Goal: Information Seeking & Learning: Learn about a topic

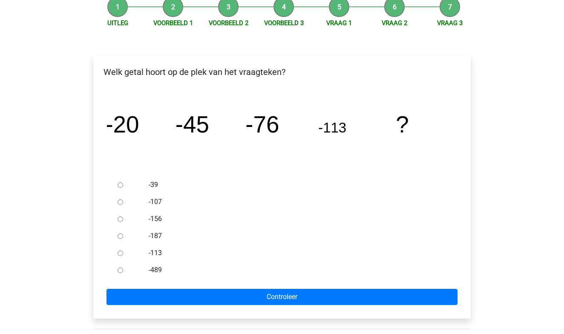
scroll to position [102, 0]
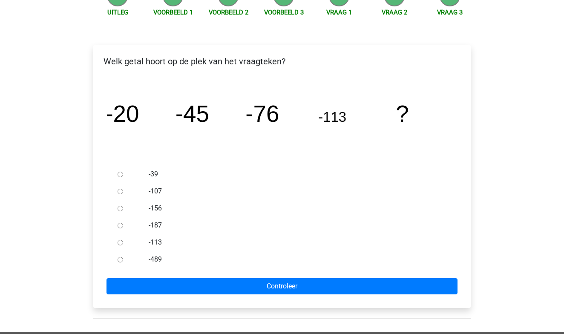
click at [119, 209] on input "-156" at bounding box center [121, 209] width 6 height 6
radio input "true"
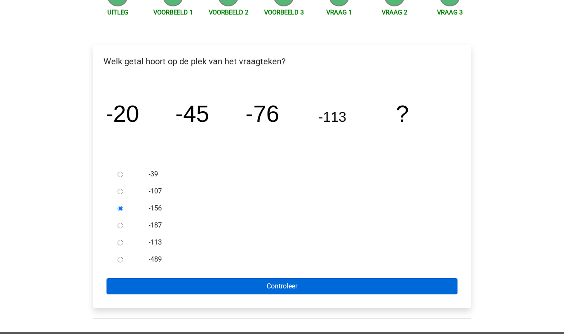
click at [198, 286] on input "Controleer" at bounding box center [282, 286] width 351 height 16
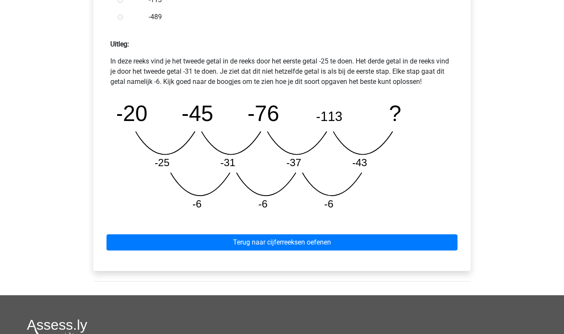
scroll to position [355, 0]
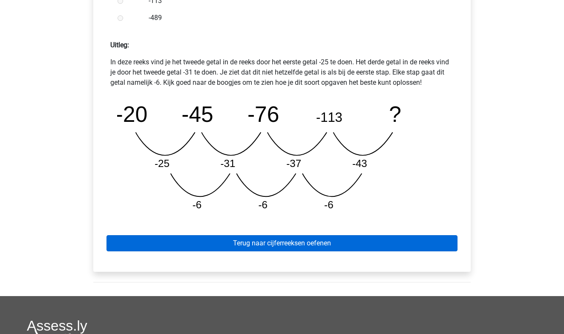
click at [225, 249] on link "Terug naar cijferreeksen oefenen" at bounding box center [282, 243] width 351 height 16
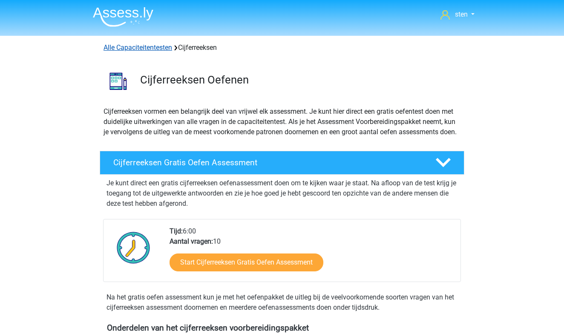
click at [153, 48] on link "Alle Capaciteitentesten" at bounding box center [138, 47] width 69 height 8
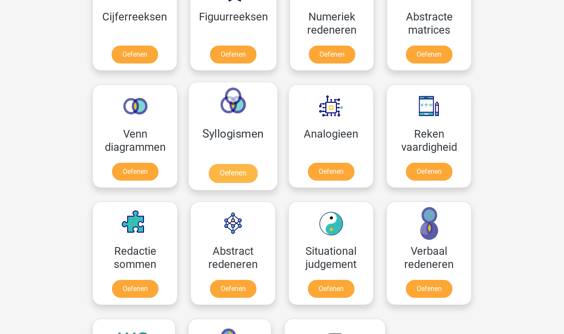
scroll to position [432, 0]
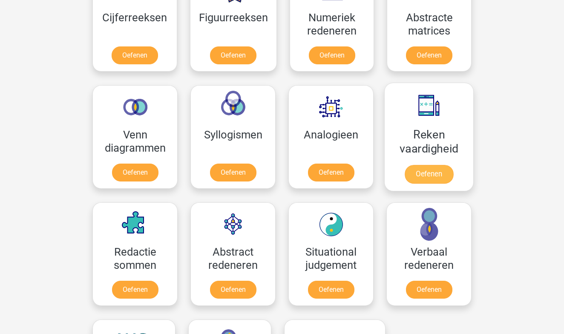
click at [428, 174] on link "Oefenen" at bounding box center [429, 174] width 49 height 19
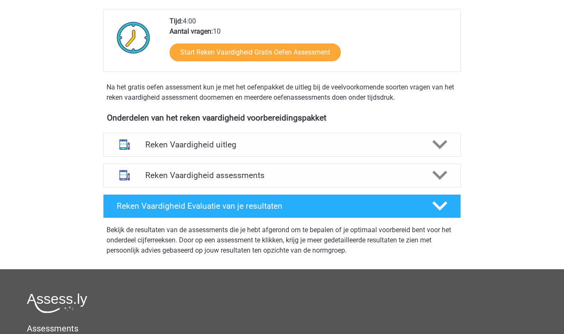
scroll to position [200, 0]
click at [443, 143] on polygon at bounding box center [440, 144] width 15 height 9
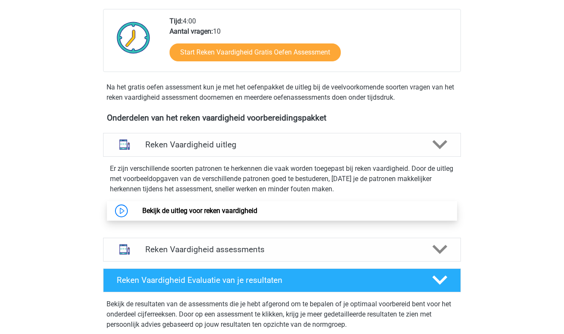
click at [142, 208] on link "Bekijk de uitleg voor reken vaardigheid" at bounding box center [199, 211] width 115 height 8
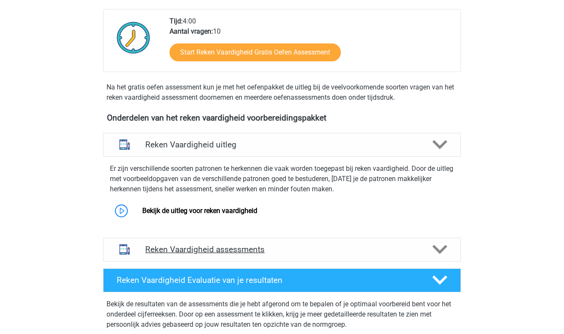
click at [216, 246] on h4 "Reken Vaardigheid assessments" at bounding box center [282, 250] width 274 height 10
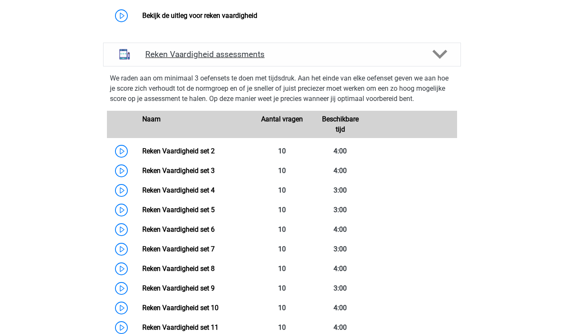
scroll to position [407, 0]
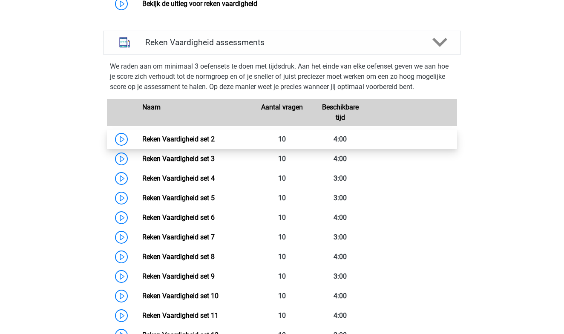
click at [142, 140] on link "Reken Vaardigheid set 2" at bounding box center [178, 139] width 72 height 8
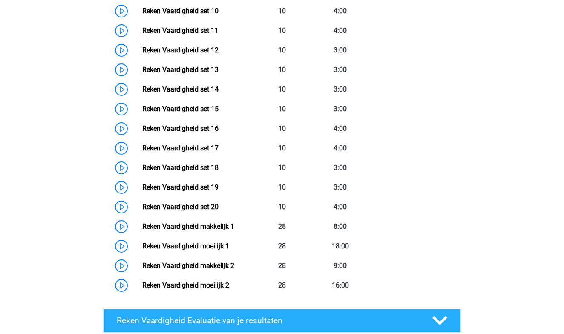
scroll to position [693, 0]
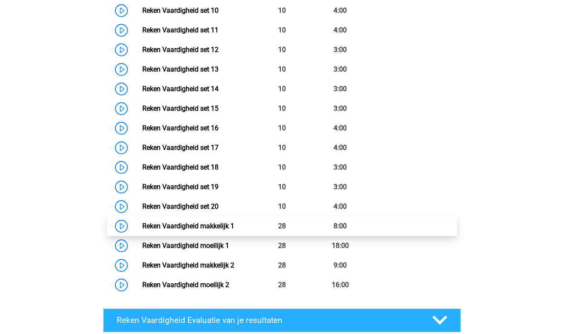
click at [142, 227] on link "Reken Vaardigheid makkelijk 1" at bounding box center [188, 226] width 92 height 8
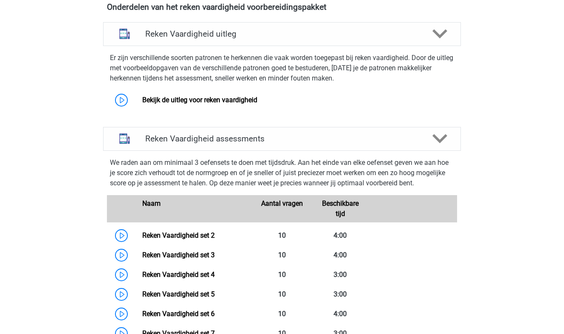
scroll to position [311, 0]
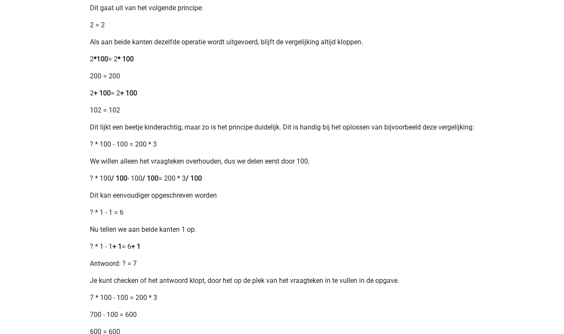
scroll to position [366, 0]
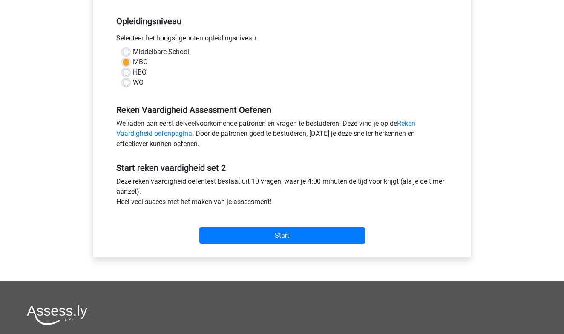
scroll to position [182, 0]
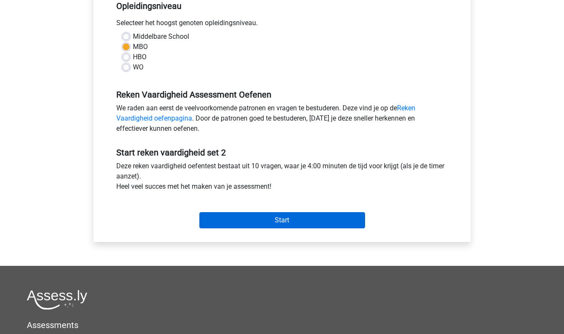
click at [258, 220] on input "Start" at bounding box center [283, 220] width 166 height 16
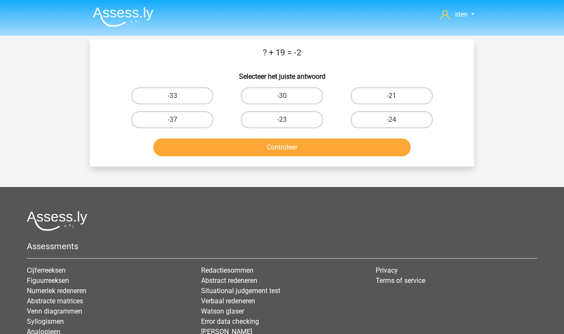
click at [402, 92] on label "-21" at bounding box center [392, 95] width 82 height 17
click at [397, 96] on input "-21" at bounding box center [395, 99] width 6 height 6
radio input "true"
click at [340, 149] on button "Controleer" at bounding box center [282, 148] width 258 height 18
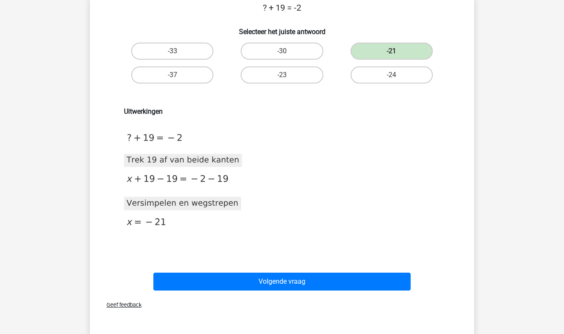
scroll to position [49, 0]
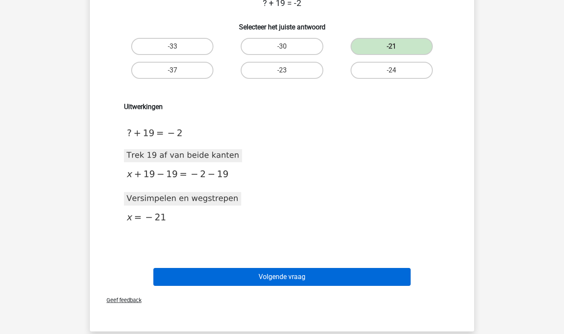
click at [284, 273] on button "Volgende vraag" at bounding box center [282, 277] width 258 height 18
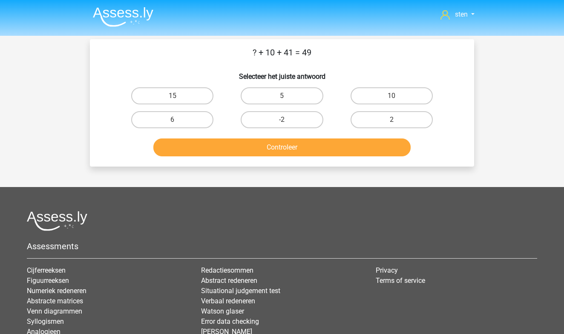
scroll to position [0, 0]
click at [295, 116] on label "-2" at bounding box center [282, 119] width 82 height 17
click at [288, 120] on input "-2" at bounding box center [285, 123] width 6 height 6
radio input "true"
click at [297, 150] on button "Controleer" at bounding box center [282, 148] width 258 height 18
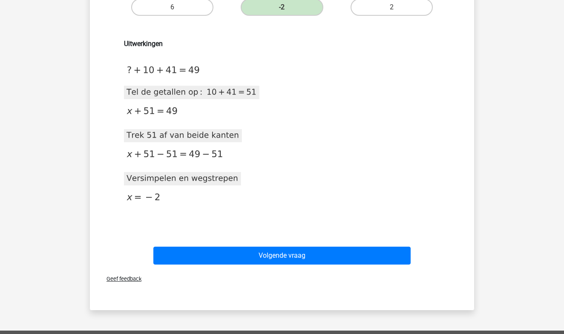
scroll to position [116, 0]
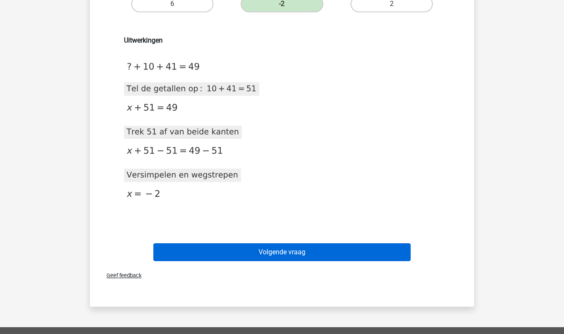
click at [269, 252] on button "Volgende vraag" at bounding box center [282, 252] width 258 height 18
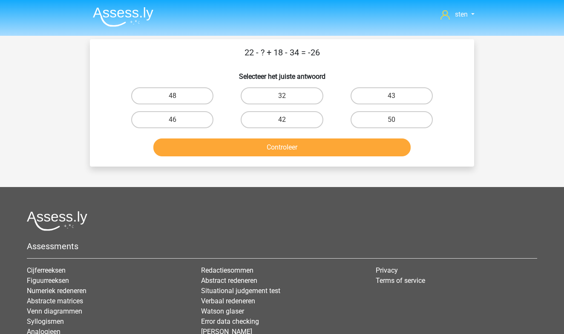
scroll to position [0, 0]
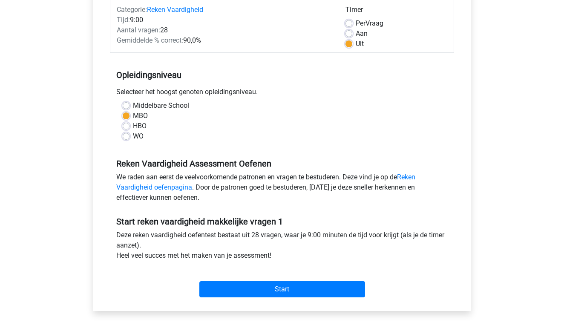
scroll to position [118, 0]
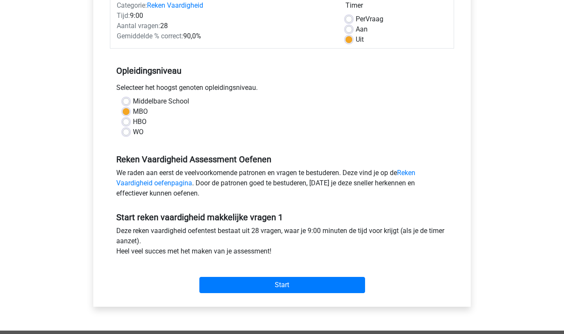
click at [241, 275] on div "Start" at bounding box center [282, 278] width 344 height 30
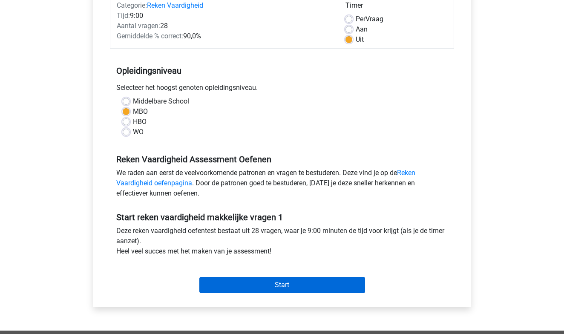
click at [244, 283] on input "Start" at bounding box center [283, 285] width 166 height 16
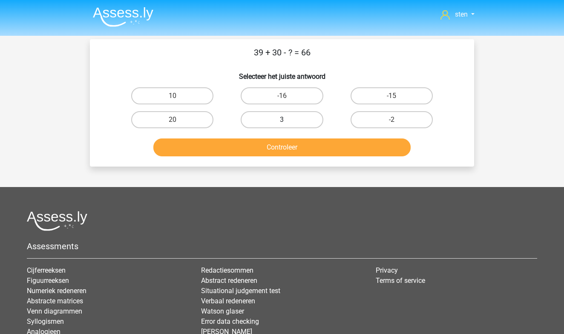
click at [306, 122] on label "3" at bounding box center [282, 119] width 82 height 17
click at [288, 122] on input "3" at bounding box center [285, 123] width 6 height 6
radio input "true"
click at [307, 148] on button "Controleer" at bounding box center [282, 148] width 258 height 18
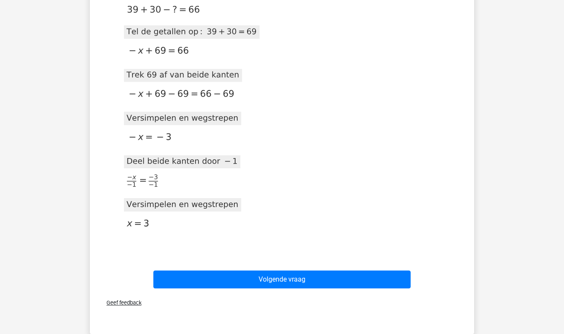
scroll to position [174, 0]
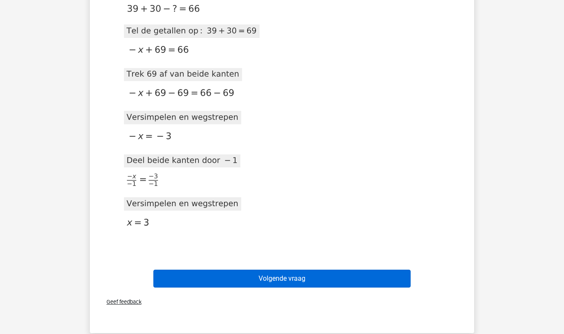
click at [283, 275] on button "Volgende vraag" at bounding box center [282, 279] width 258 height 18
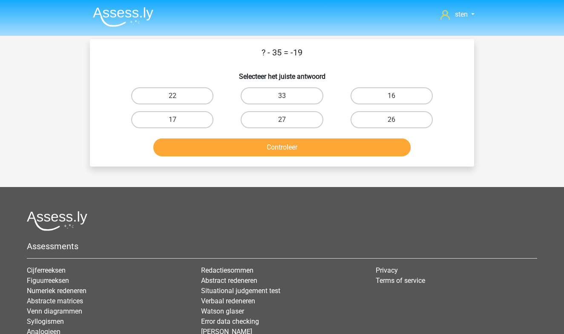
scroll to position [0, 0]
click at [208, 101] on label "22" at bounding box center [172, 95] width 82 height 17
click at [178, 101] on input "22" at bounding box center [176, 99] width 6 height 6
radio input "true"
click at [243, 147] on button "Controleer" at bounding box center [282, 148] width 258 height 18
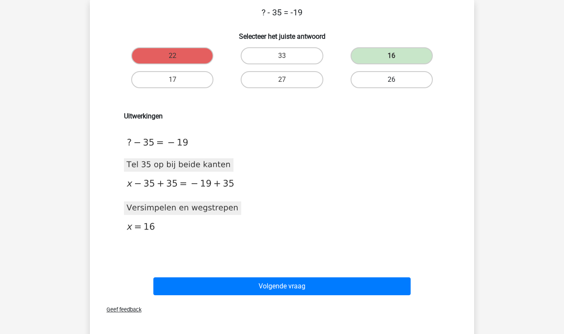
scroll to position [40, 0]
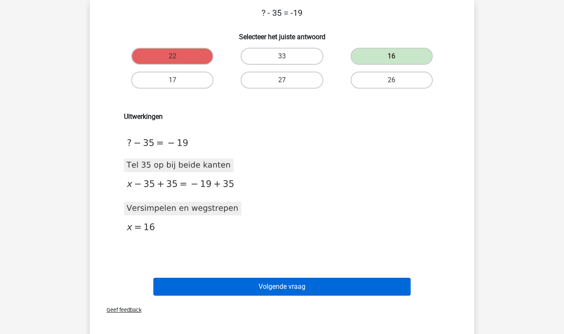
click at [314, 278] on button "Volgende vraag" at bounding box center [282, 287] width 258 height 18
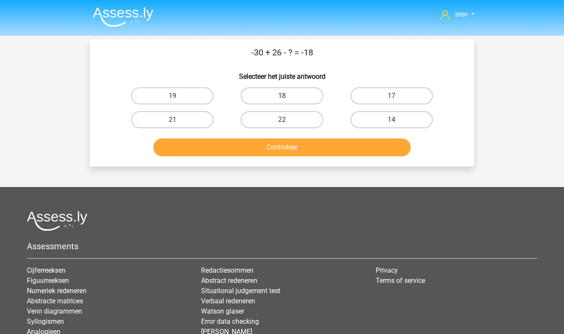
scroll to position [0, 0]
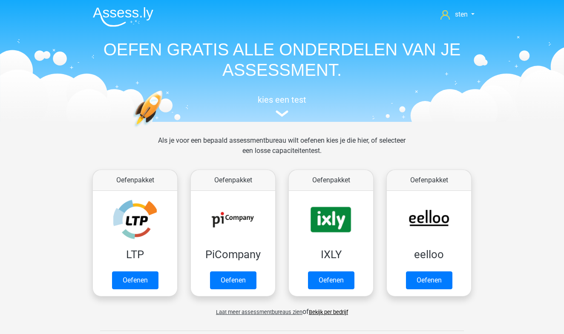
scroll to position [362, 0]
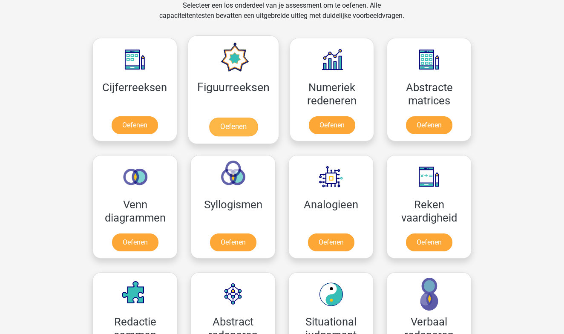
click at [233, 128] on link "Oefenen" at bounding box center [233, 127] width 49 height 19
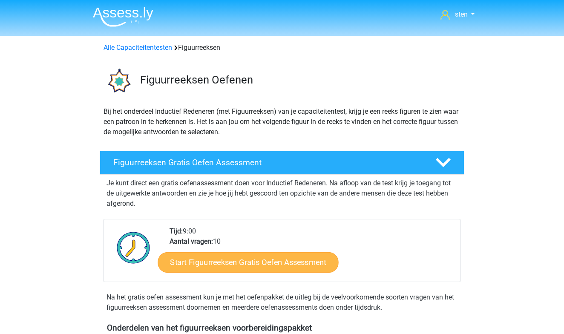
click at [283, 265] on link "Start Figuurreeksen Gratis Oefen Assessment" at bounding box center [248, 262] width 181 height 20
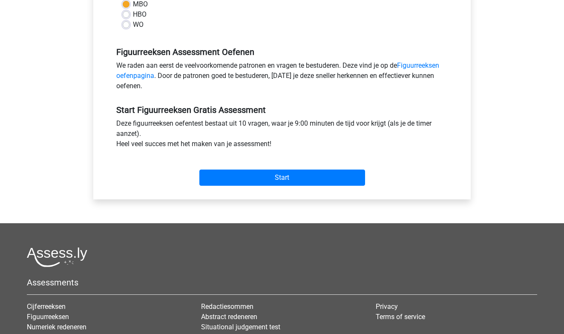
scroll to position [226, 0]
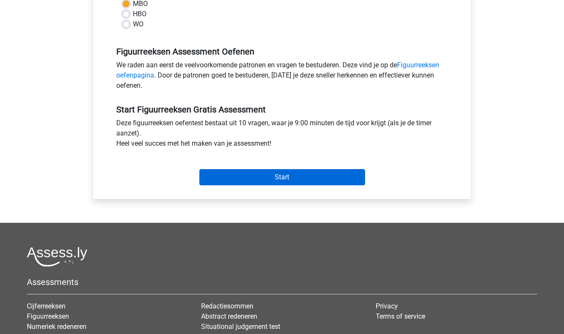
click at [295, 178] on input "Start" at bounding box center [283, 177] width 166 height 16
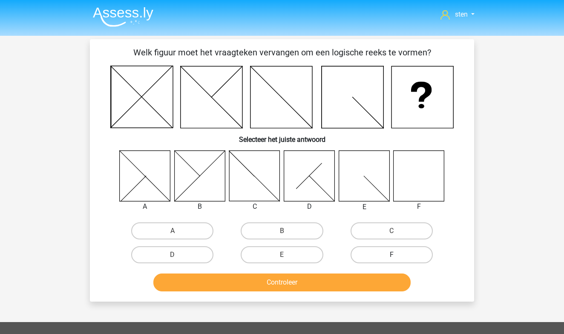
click at [394, 252] on label "F" at bounding box center [392, 254] width 82 height 17
click at [394, 255] on input "F" at bounding box center [395, 258] width 6 height 6
radio input "true"
click at [378, 278] on button "Controleer" at bounding box center [282, 283] width 258 height 18
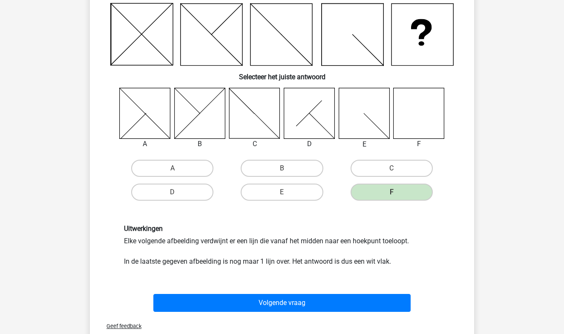
scroll to position [63, 0]
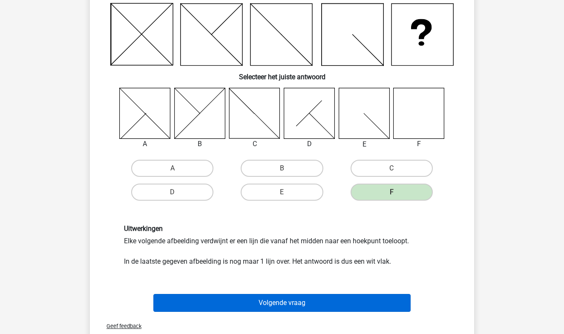
click at [364, 299] on button "Volgende vraag" at bounding box center [282, 303] width 258 height 18
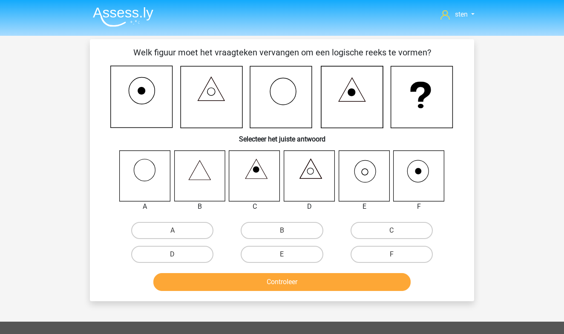
scroll to position [0, 0]
click at [288, 233] on label "B" at bounding box center [282, 230] width 82 height 17
click at [288, 233] on input "B" at bounding box center [285, 234] width 6 height 6
radio input "true"
click at [304, 279] on button "Controleer" at bounding box center [282, 282] width 258 height 18
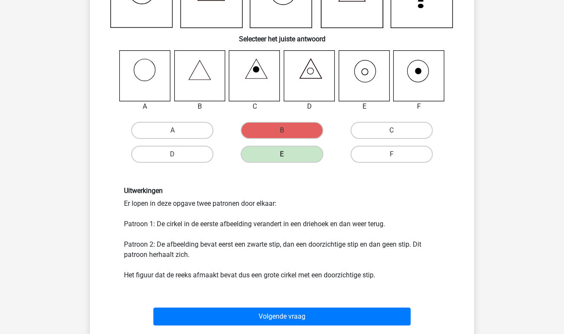
scroll to position [108, 0]
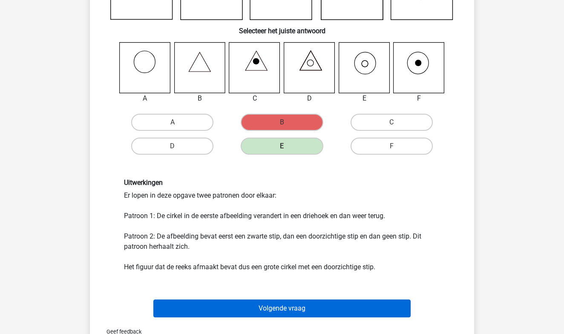
click at [302, 304] on button "Volgende vraag" at bounding box center [282, 309] width 258 height 18
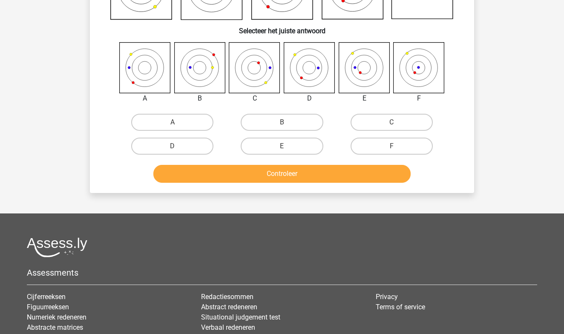
scroll to position [39, 0]
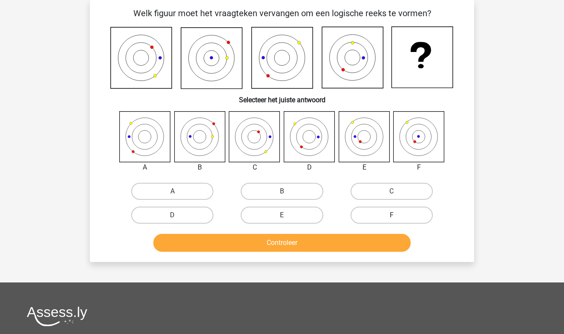
click at [409, 216] on label "F" at bounding box center [392, 215] width 82 height 17
click at [397, 216] on input "F" at bounding box center [395, 218] width 6 height 6
radio input "true"
click at [381, 231] on div "Controleer" at bounding box center [282, 241] width 357 height 28
click at [375, 239] on button "Controleer" at bounding box center [282, 243] width 258 height 18
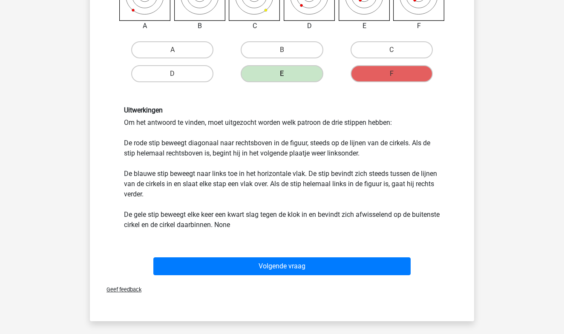
scroll to position [188, 0]
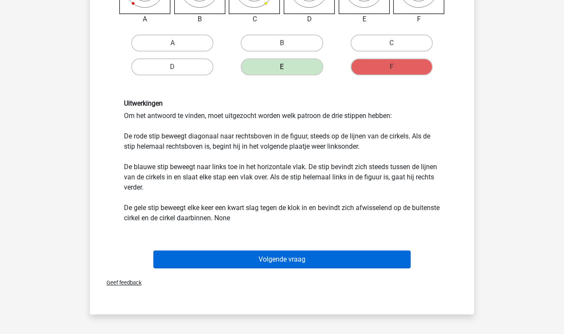
click at [344, 260] on button "Volgende vraag" at bounding box center [282, 260] width 258 height 18
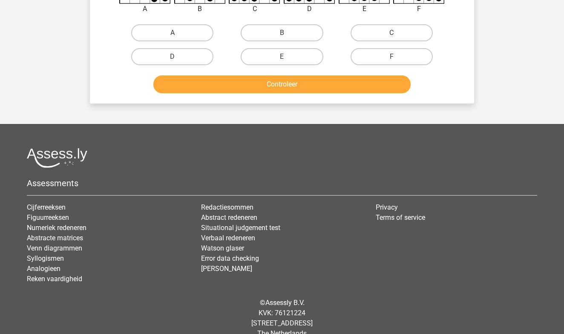
scroll to position [39, 0]
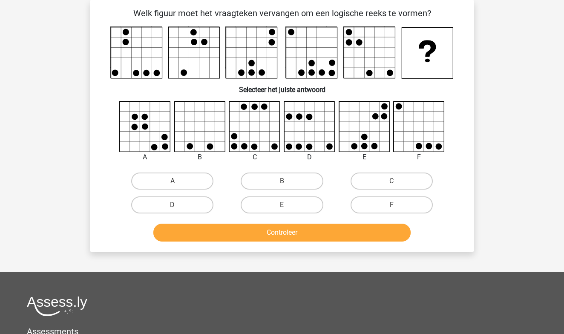
click at [366, 130] on icon at bounding box center [364, 126] width 51 height 51
click at [266, 204] on label "E" at bounding box center [282, 205] width 82 height 17
click at [282, 205] on input "E" at bounding box center [285, 208] width 6 height 6
radio input "true"
click at [277, 230] on button "Controleer" at bounding box center [282, 233] width 258 height 18
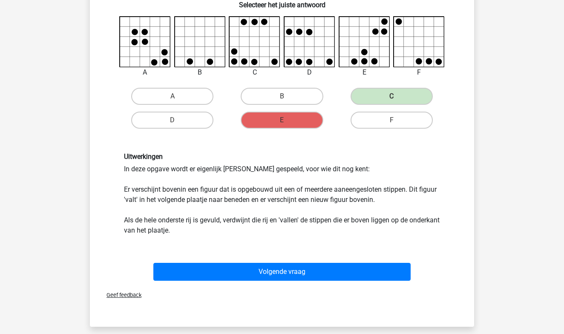
scroll to position [128, 0]
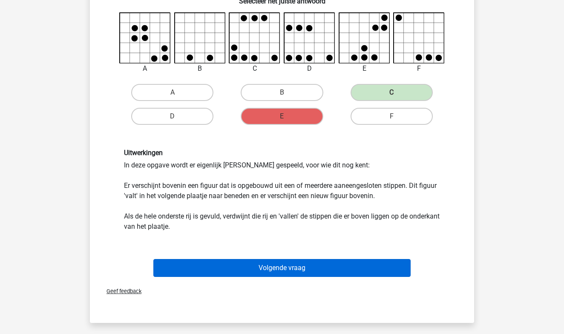
click at [324, 261] on button "Volgende vraag" at bounding box center [282, 268] width 258 height 18
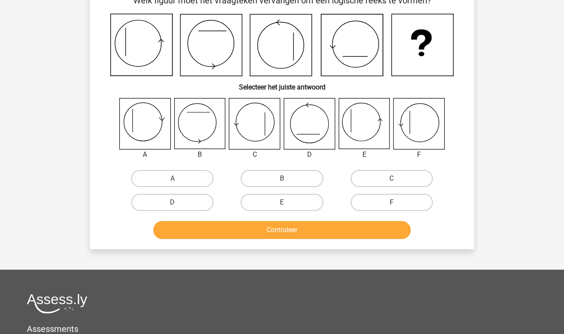
scroll to position [39, 0]
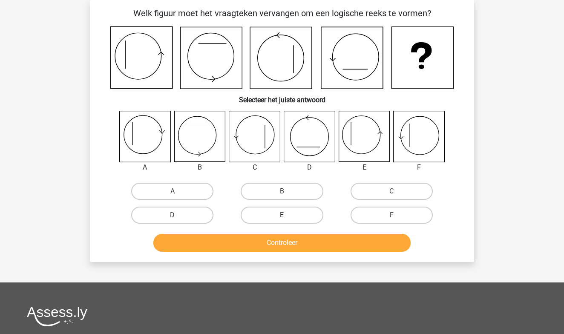
click at [302, 217] on label "E" at bounding box center [282, 215] width 82 height 17
click at [288, 217] on input "E" at bounding box center [285, 218] width 6 height 6
radio input "true"
click at [306, 239] on button "Controleer" at bounding box center [282, 243] width 258 height 18
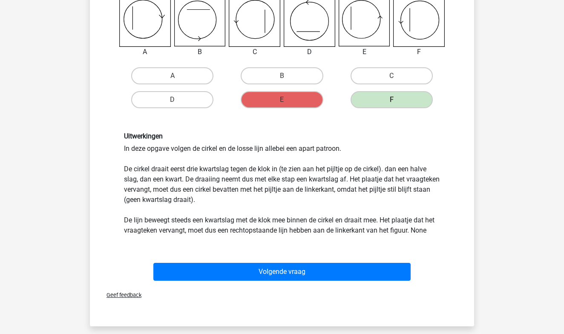
scroll to position [162, 0]
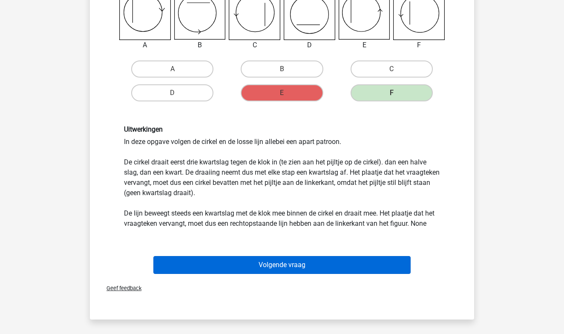
click at [339, 268] on button "Volgende vraag" at bounding box center [282, 265] width 258 height 18
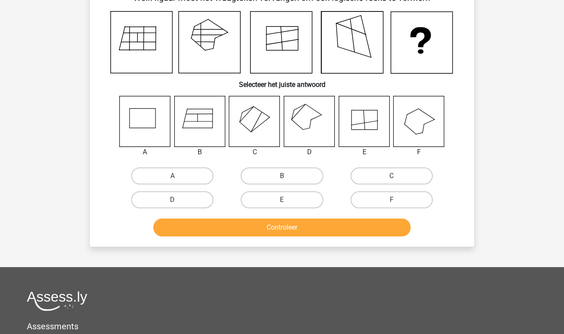
scroll to position [39, 0]
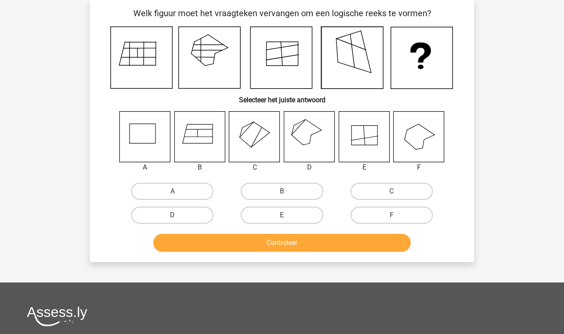
click at [198, 217] on label "D" at bounding box center [172, 215] width 82 height 17
click at [178, 217] on input "D" at bounding box center [176, 218] width 6 height 6
radio input "true"
click at [246, 241] on button "Controleer" at bounding box center [282, 243] width 258 height 18
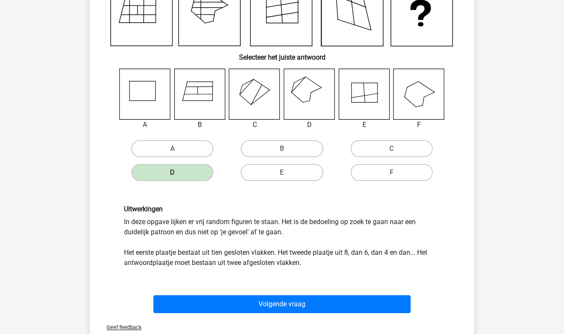
scroll to position [84, 0]
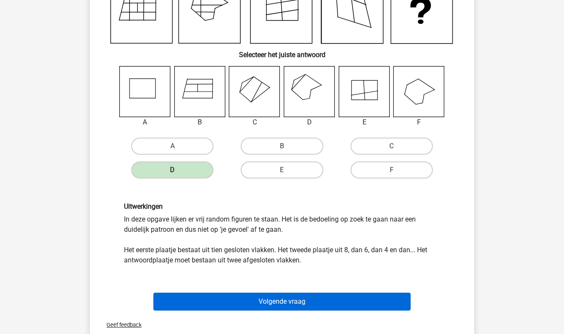
click at [267, 304] on button "Volgende vraag" at bounding box center [282, 302] width 258 height 18
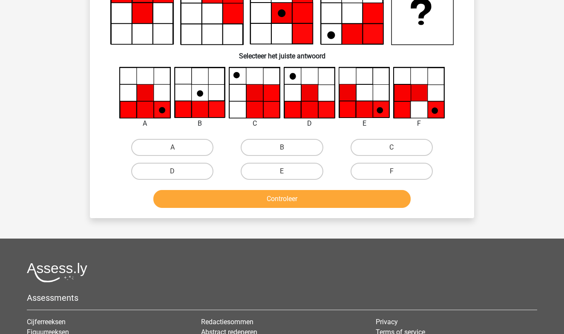
scroll to position [39, 0]
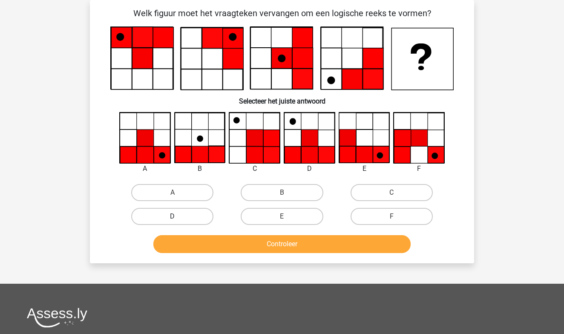
click at [191, 213] on label "D" at bounding box center [172, 216] width 82 height 17
click at [178, 217] on input "D" at bounding box center [176, 220] width 6 height 6
radio input "true"
click at [240, 245] on button "Controleer" at bounding box center [282, 244] width 258 height 18
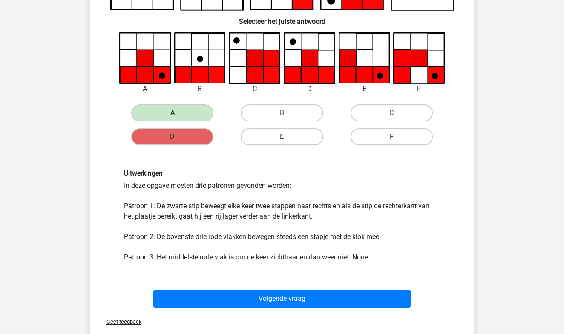
scroll to position [123, 0]
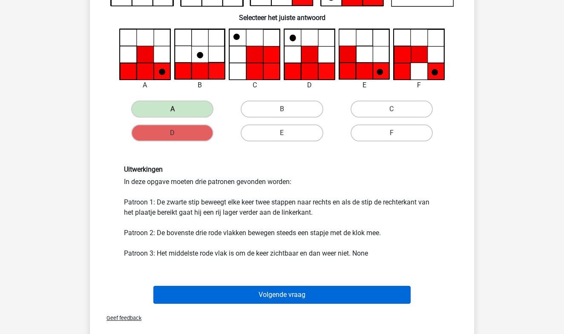
click at [336, 290] on button "Volgende vraag" at bounding box center [282, 295] width 258 height 18
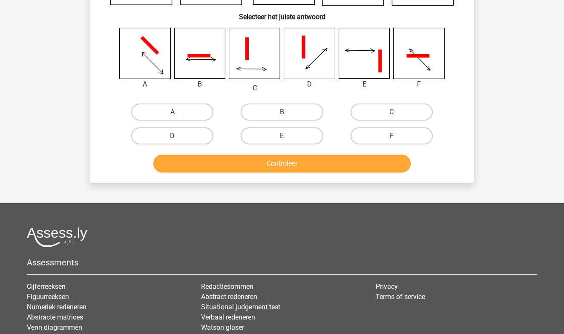
scroll to position [39, 0]
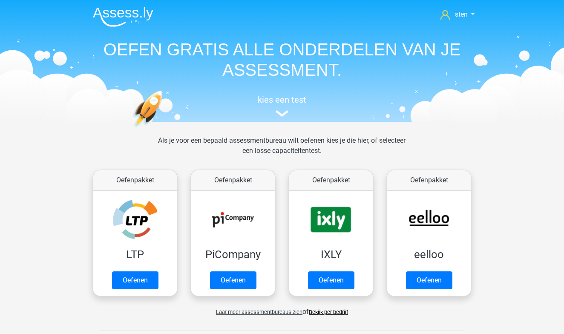
scroll to position [362, 0]
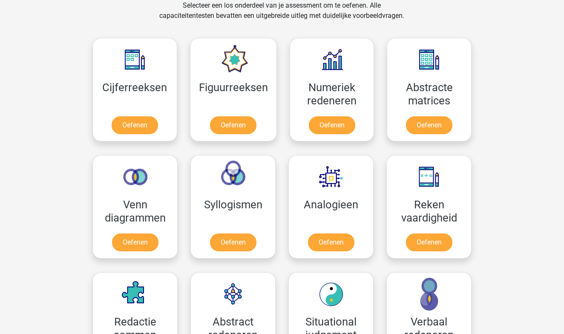
drag, startPoint x: 0, startPoint y: 0, endPoint x: 353, endPoint y: 24, distance: 353.8
click at [353, 24] on div "Selecteer een los onderdeel van je assessment om te oefenen. Alle capaciteitent…" at bounding box center [281, 15] width 261 height 31
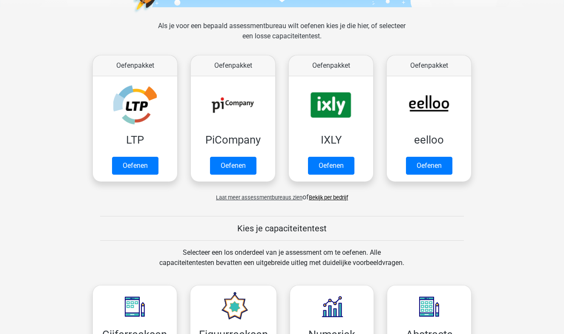
scroll to position [114, 0]
